Goal: Information Seeking & Learning: Learn about a topic

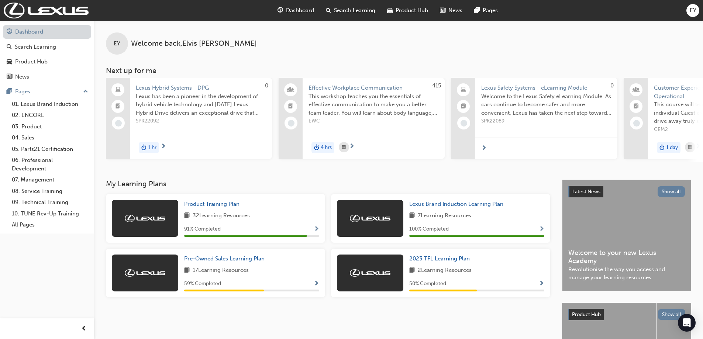
click at [33, 28] on link "Dashboard" at bounding box center [47, 32] width 88 height 14
click at [51, 45] on div "Search Learning" at bounding box center [35, 47] width 41 height 8
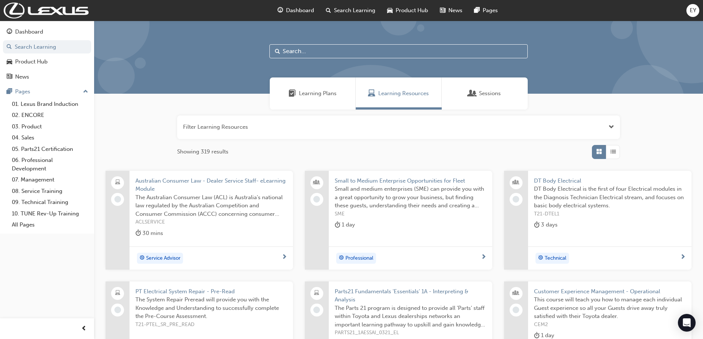
click at [295, 51] on input "text" at bounding box center [398, 51] width 258 height 14
type input "lcpo"
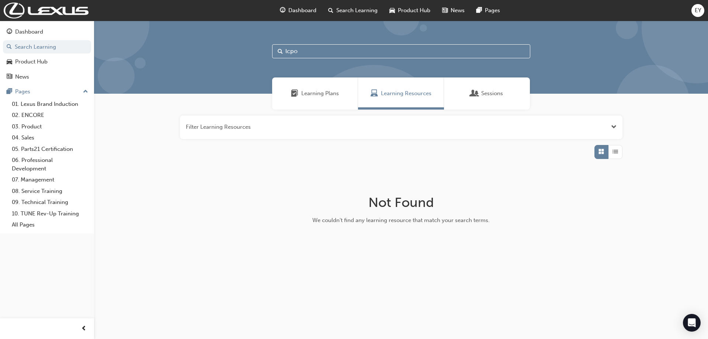
click at [318, 95] on span "Learning Plans" at bounding box center [320, 93] width 38 height 8
click at [481, 92] on div "Sessions" at bounding box center [487, 93] width 32 height 8
click at [397, 96] on span "Learning Resources" at bounding box center [406, 93] width 51 height 8
click at [317, 88] on div "Learning Plans" at bounding box center [315, 93] width 86 height 32
click at [34, 116] on link "02. ENCORE" at bounding box center [50, 115] width 82 height 11
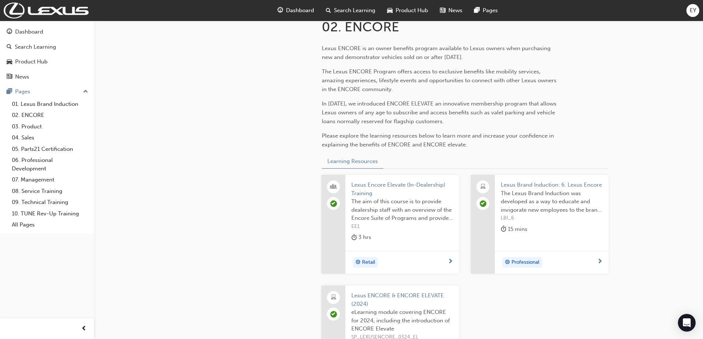
scroll to position [148, 0]
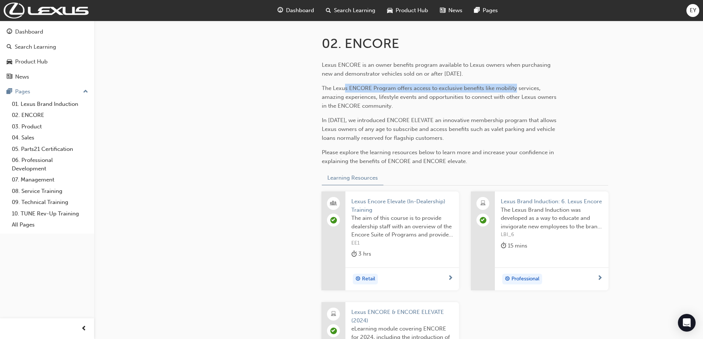
drag, startPoint x: 345, startPoint y: 87, endPoint x: 514, endPoint y: 87, distance: 169.3
click at [514, 87] on span "The Lexus ENCORE Program offers access to exclusive benefits like mobility serv…" at bounding box center [440, 97] width 236 height 24
drag, startPoint x: 377, startPoint y: 98, endPoint x: 479, endPoint y: 98, distance: 102.5
click at [479, 98] on span "The Lexus ENCORE Program offers access to exclusive benefits like mobility serv…" at bounding box center [440, 97] width 236 height 24
drag, startPoint x: 340, startPoint y: 120, endPoint x: 493, endPoint y: 109, distance: 153.8
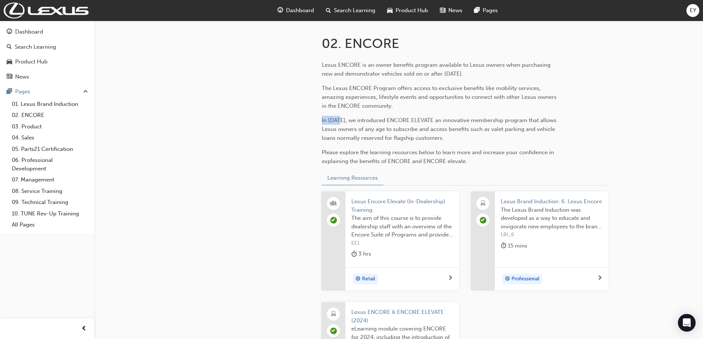
click at [494, 108] on div "Lexus ENCORE is an owner benefits program available to Lexus owners when purcha…" at bounding box center [442, 112] width 240 height 105
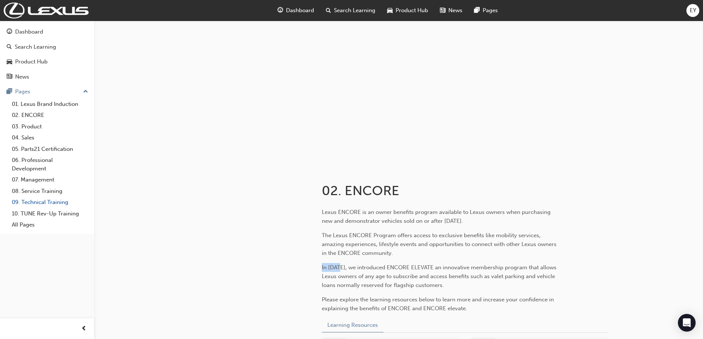
scroll to position [0, 0]
click at [37, 34] on div "Dashboard" at bounding box center [29, 32] width 28 height 8
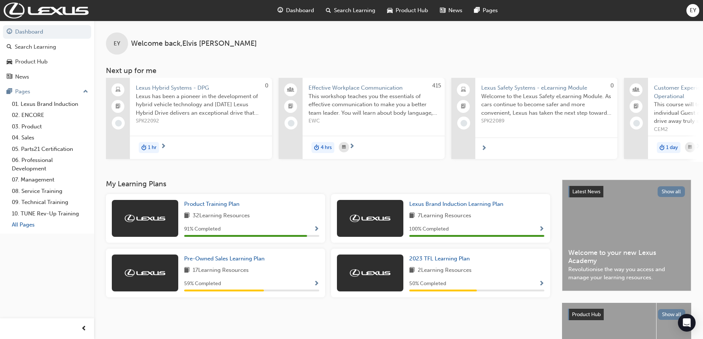
click at [22, 223] on link "All Pages" at bounding box center [50, 224] width 82 height 11
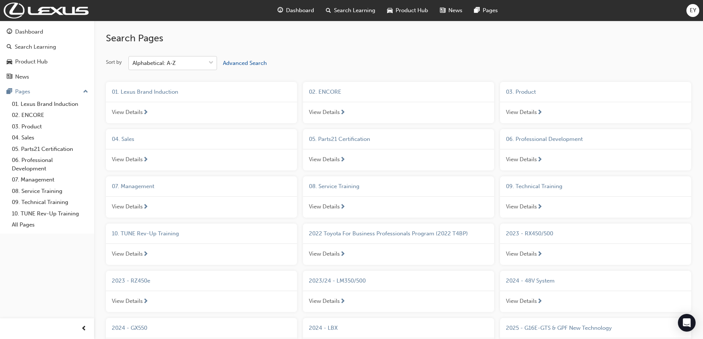
click at [211, 64] on span "down-icon" at bounding box center [210, 63] width 5 height 10
click at [133, 64] on input "Sort by Alphabetical: A-Z" at bounding box center [132, 63] width 1 height 6
click at [211, 64] on span "down-icon" at bounding box center [210, 63] width 5 height 10
click at [133, 64] on input "Sort by 0 results available. Select is focused ,type to refine list, press Down…" at bounding box center [132, 63] width 1 height 6
click at [38, 46] on div "Search Learning" at bounding box center [35, 47] width 41 height 8
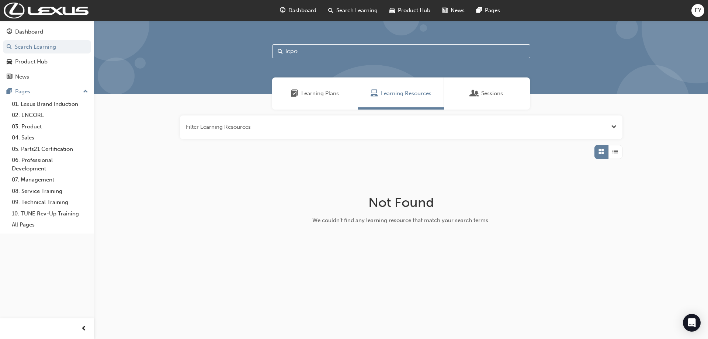
drag, startPoint x: 312, startPoint y: 52, endPoint x: 228, endPoint y: 47, distance: 84.6
click at [228, 47] on div "lcpo" at bounding box center [401, 57] width 614 height 73
type input "LCPO"
click at [329, 96] on span "Learning Plans" at bounding box center [320, 93] width 38 height 8
click at [411, 97] on span "Learning Resources" at bounding box center [406, 93] width 51 height 8
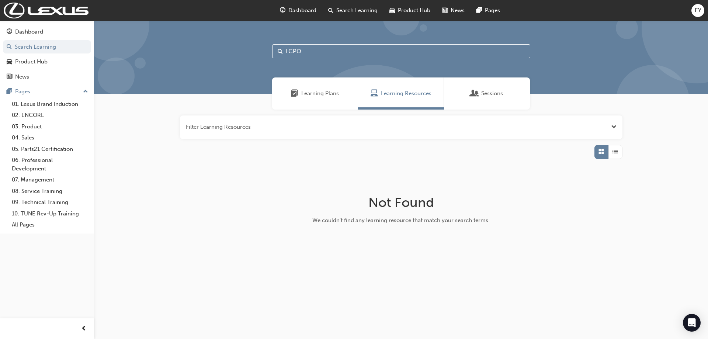
click at [479, 92] on div "Sessions" at bounding box center [487, 93] width 32 height 8
